Goal: Find specific page/section: Find specific page/section

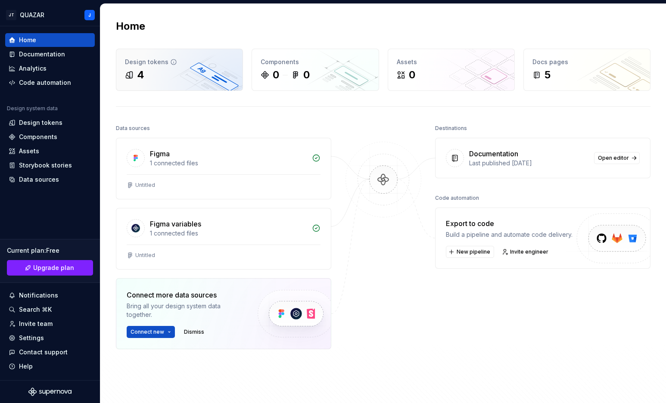
click at [156, 79] on div "4" at bounding box center [179, 75] width 109 height 14
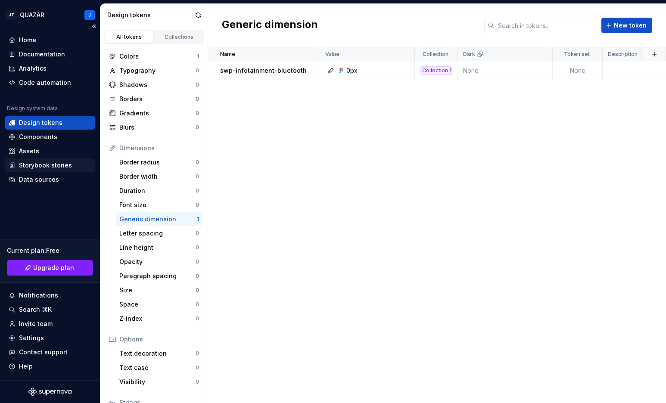
click at [31, 161] on div "Storybook stories" at bounding box center [45, 165] width 53 height 9
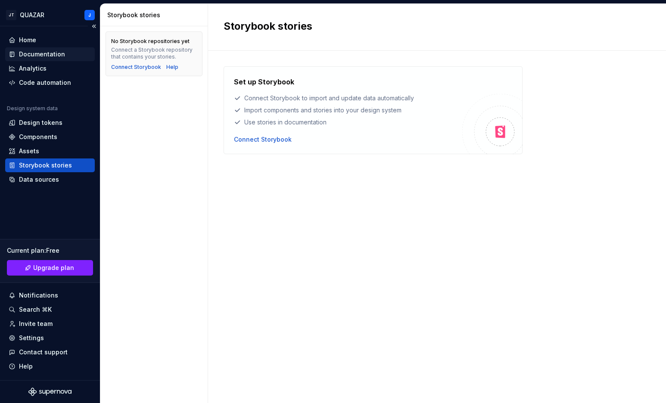
click at [48, 56] on div "Documentation" at bounding box center [42, 54] width 46 height 9
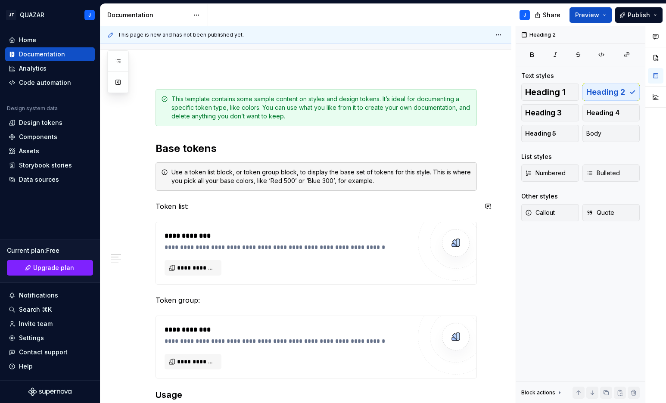
scroll to position [102, 0]
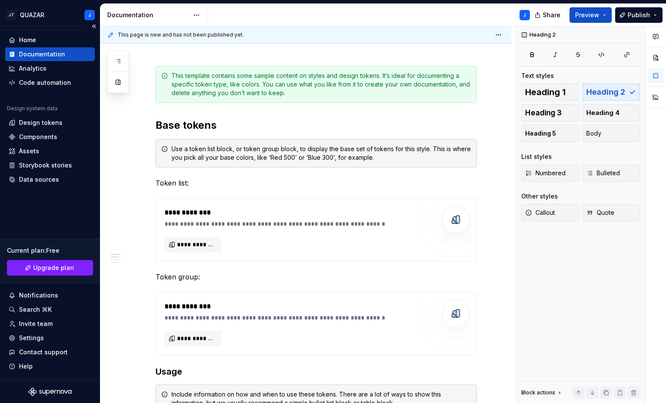
type textarea "*"
click at [32, 119] on div "Design tokens" at bounding box center [40, 122] width 43 height 9
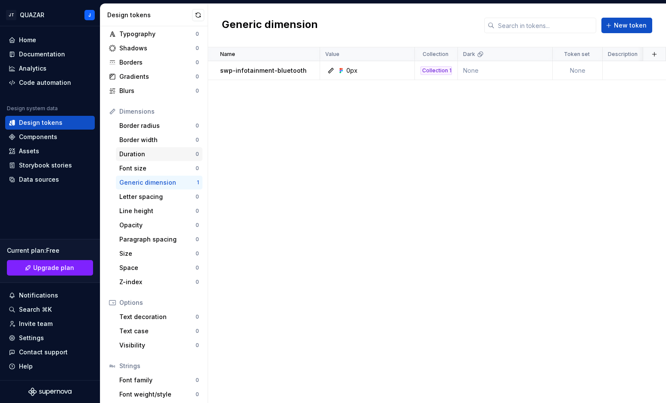
scroll to position [68, 0]
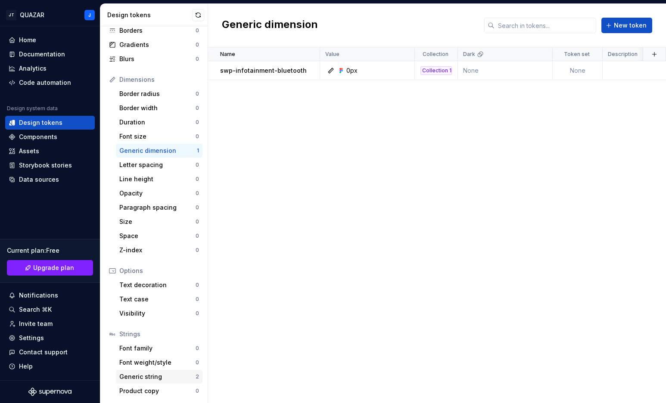
click at [138, 376] on div "Generic string" at bounding box center [157, 376] width 76 height 9
